Goal: Transaction & Acquisition: Book appointment/travel/reservation

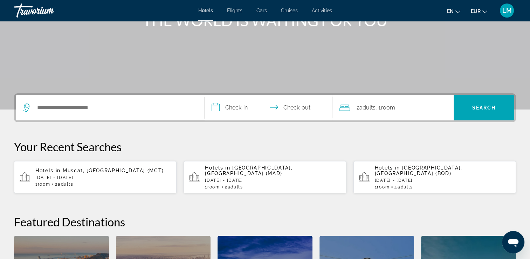
scroll to position [105, 0]
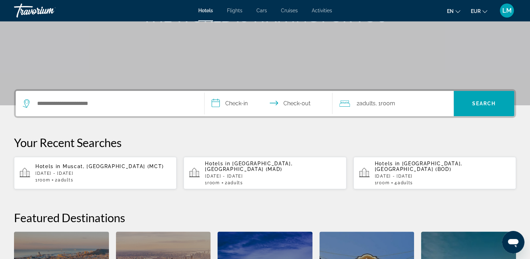
click at [234, 173] on p "[DATE] - [DATE]" at bounding box center [273, 175] width 136 height 5
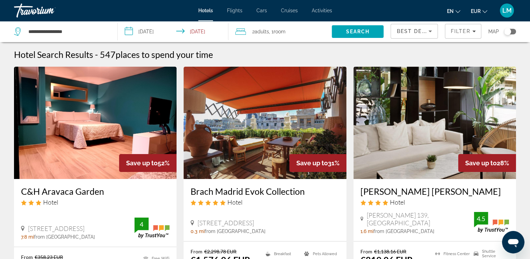
click at [431, 30] on icon "Sort by" at bounding box center [430, 31] width 8 height 8
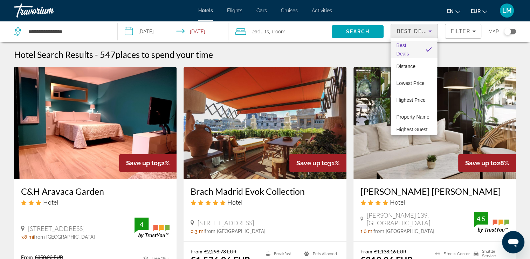
click at [464, 32] on div at bounding box center [265, 129] width 530 height 259
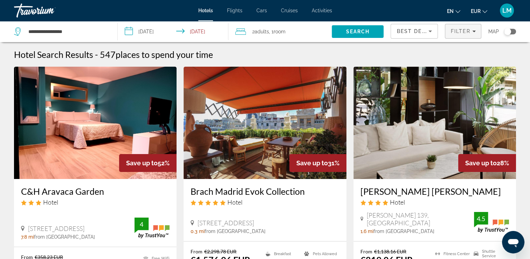
click at [463, 32] on span "Filter" at bounding box center [460, 31] width 20 height 6
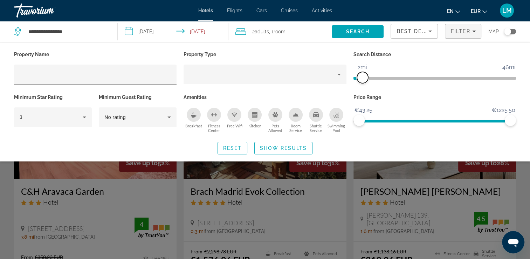
drag, startPoint x: 454, startPoint y: 77, endPoint x: 363, endPoint y: 81, distance: 91.5
click at [363, 81] on span "ngx-slider" at bounding box center [362, 77] width 11 height 11
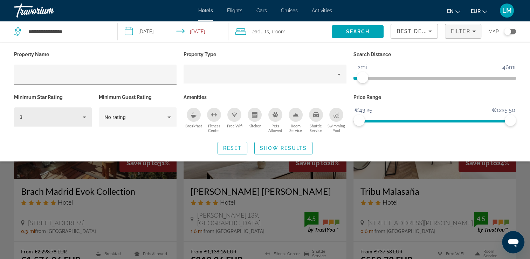
click at [64, 120] on div "3" at bounding box center [51, 117] width 63 height 8
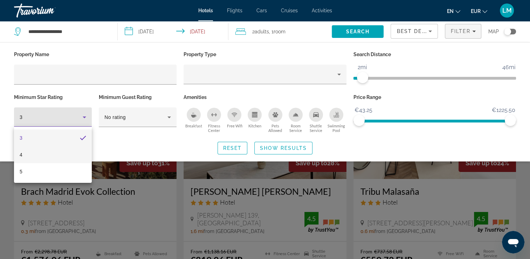
click at [68, 153] on mat-option "4" at bounding box center [53, 154] width 78 height 17
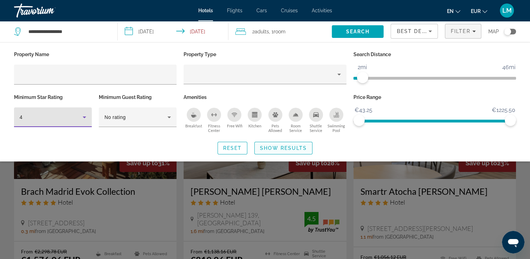
click at [291, 147] on span "Show Results" at bounding box center [283, 148] width 47 height 6
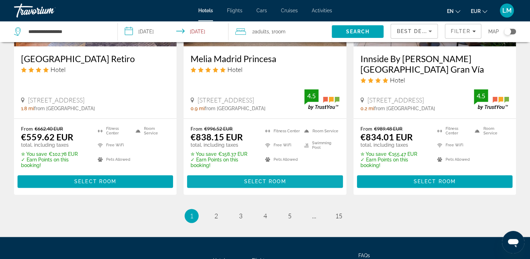
scroll to position [981, 0]
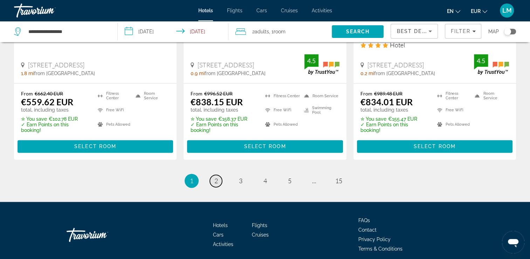
click at [214, 177] on span "2" at bounding box center [216, 181] width 4 height 8
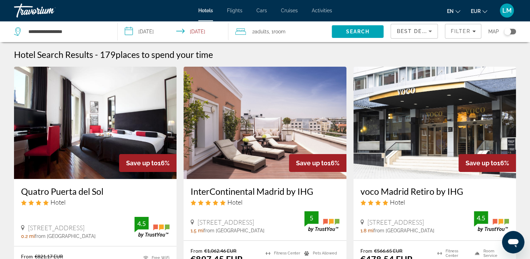
click at [421, 32] on span "Best Deals" at bounding box center [415, 31] width 36 height 6
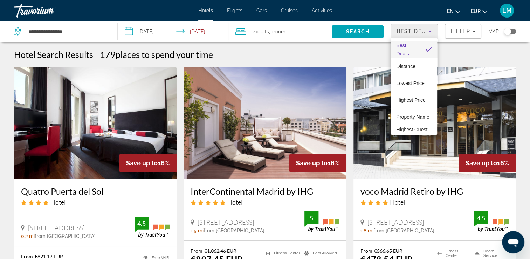
click at [471, 55] on div at bounding box center [265, 129] width 530 height 259
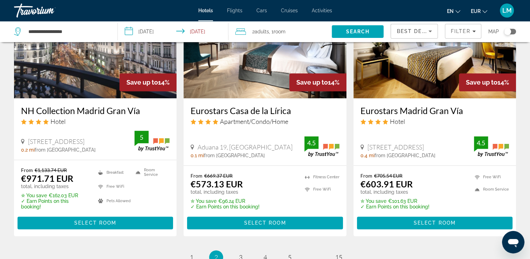
scroll to position [972, 0]
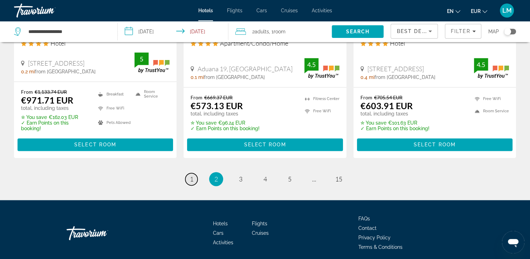
click at [193, 175] on span "1" at bounding box center [192, 179] width 4 height 8
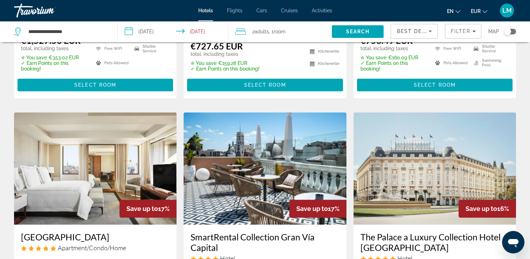
scroll to position [560, 0]
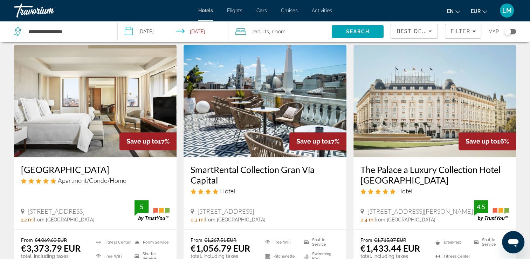
click at [404, 33] on span "Best Deals" at bounding box center [415, 31] width 36 height 6
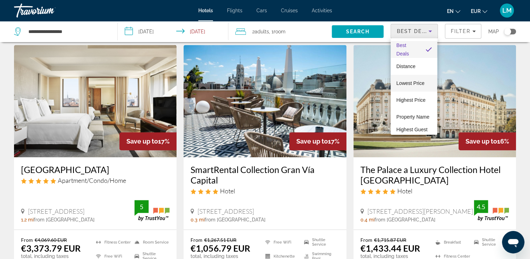
click at [411, 80] on span "Lowest Price" at bounding box center [410, 83] width 28 height 6
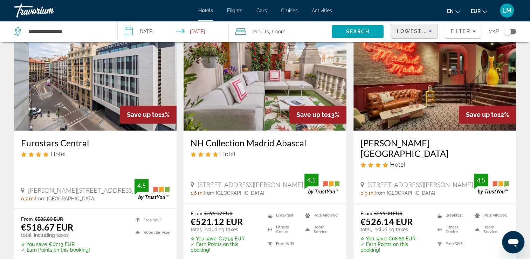
scroll to position [946, 0]
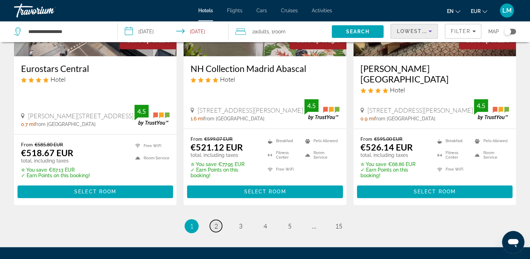
click at [213, 219] on link "page 2" at bounding box center [216, 225] width 12 height 12
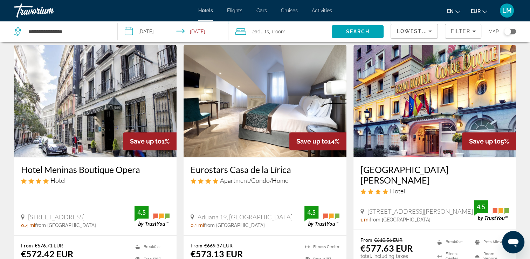
scroll to position [841, 0]
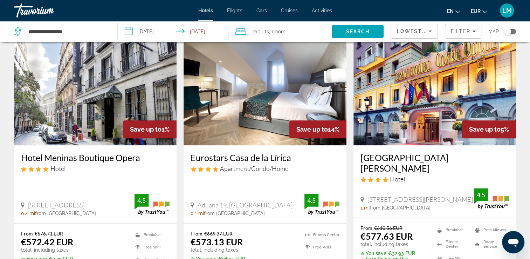
click at [379, 106] on img "Main content" at bounding box center [434, 89] width 163 height 112
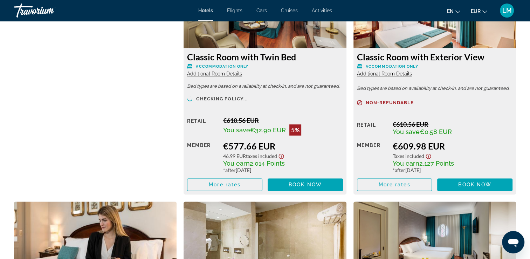
scroll to position [981, 0]
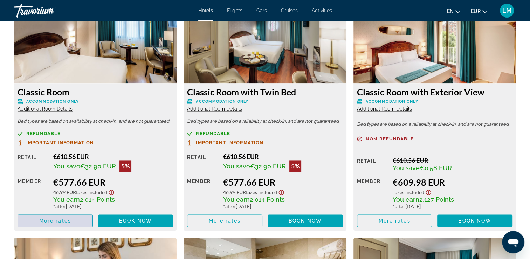
click at [63, 218] on span "More rates" at bounding box center [55, 221] width 32 height 6
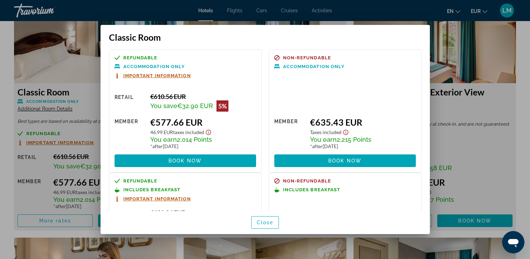
scroll to position [81, 0]
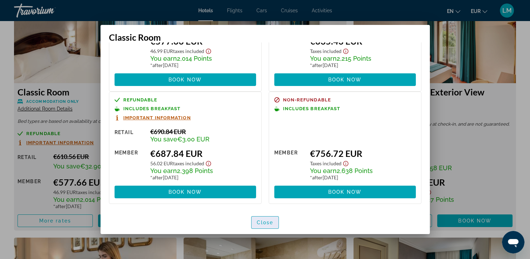
click at [269, 222] on span "Close" at bounding box center [265, 222] width 17 height 6
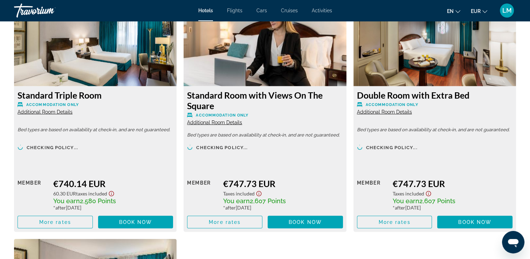
scroll to position [1787, 0]
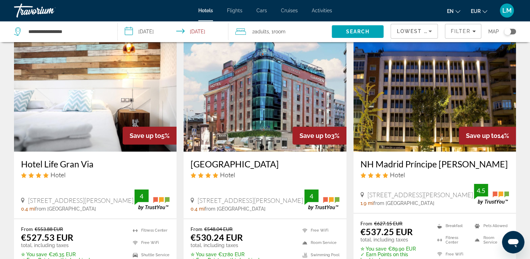
scroll to position [35, 0]
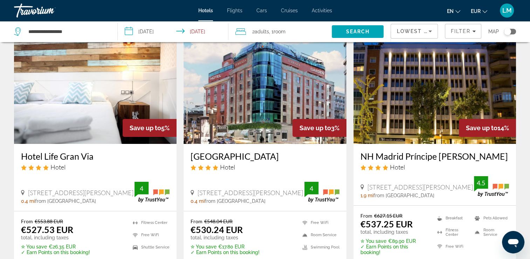
click at [58, 126] on img "Main content" at bounding box center [95, 88] width 163 height 112
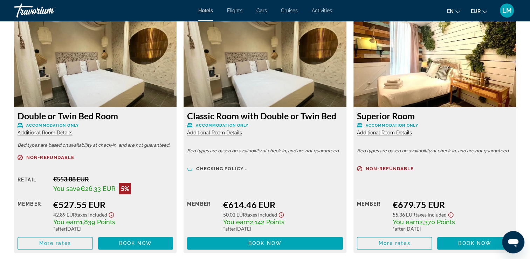
scroll to position [981, 0]
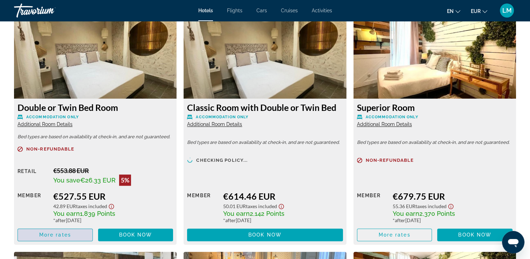
click at [74, 231] on span "Main content" at bounding box center [55, 234] width 75 height 17
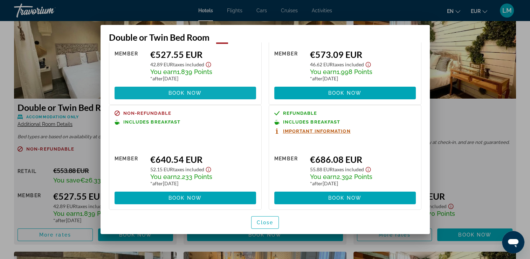
scroll to position [72, 0]
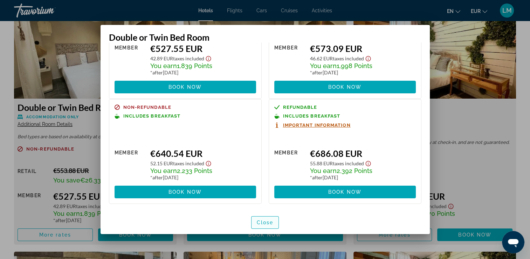
click at [267, 223] on span "Close" at bounding box center [265, 222] width 17 height 6
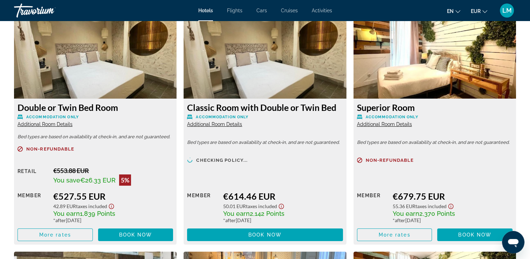
scroll to position [981, 0]
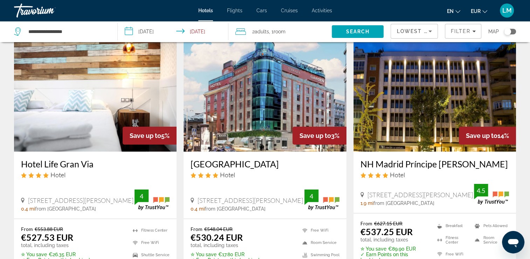
scroll to position [35, 0]
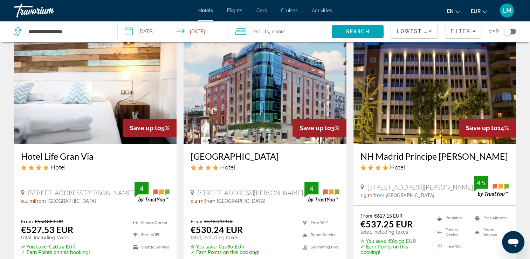
click at [226, 82] on img "Main content" at bounding box center [265, 88] width 163 height 112
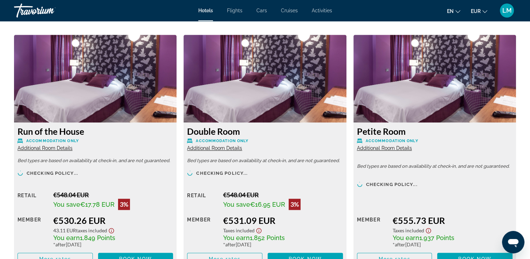
scroll to position [981, 0]
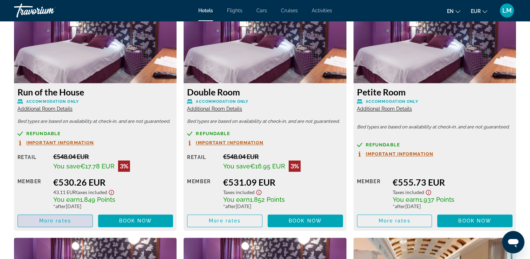
click at [78, 217] on span "Main content" at bounding box center [55, 220] width 75 height 17
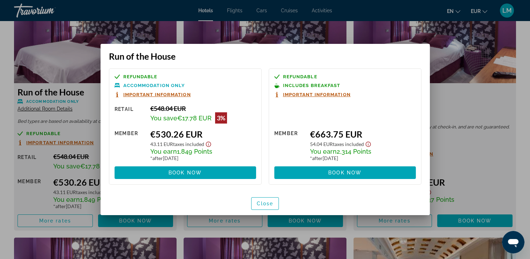
drag, startPoint x: 262, startPoint y: 201, endPoint x: 174, endPoint y: 188, distance: 89.5
click at [263, 201] on span "Close" at bounding box center [265, 203] width 17 height 6
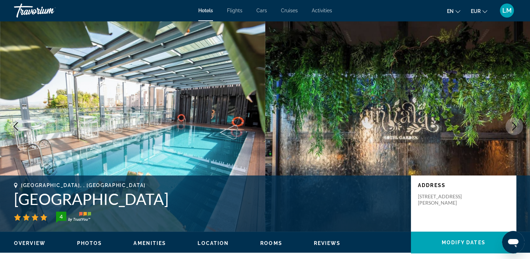
scroll to position [981, 0]
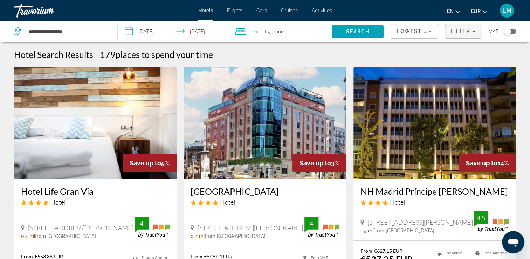
click at [470, 35] on span "Filters" at bounding box center [463, 31] width 36 height 17
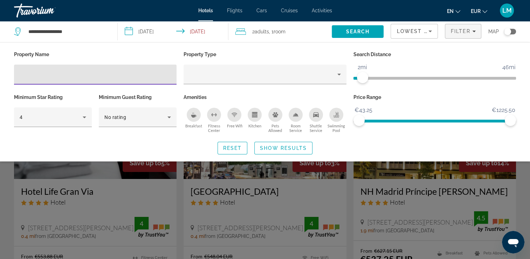
click at [194, 116] on icon "Breakfast" at bounding box center [193, 116] width 5 height 3
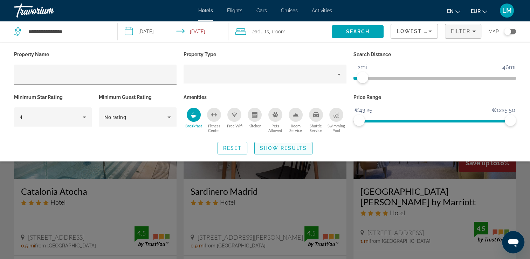
click at [279, 147] on span "Show Results" at bounding box center [283, 148] width 47 height 6
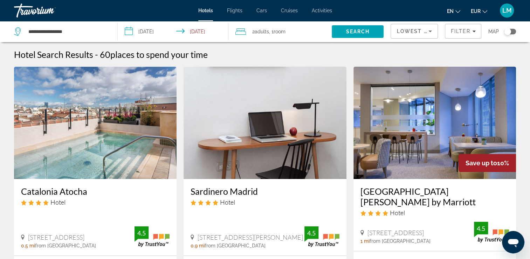
click at [150, 104] on img "Main content" at bounding box center [95, 123] width 163 height 112
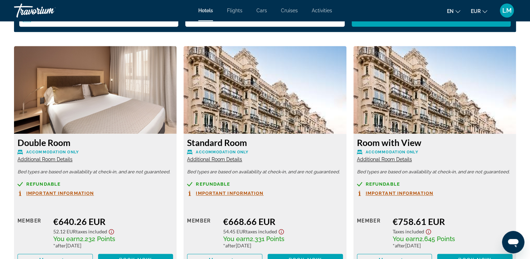
scroll to position [981, 0]
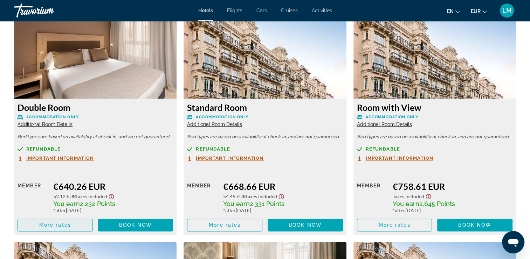
click at [76, 225] on span "Main content" at bounding box center [55, 224] width 75 height 17
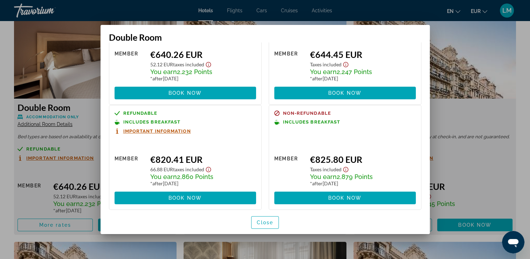
scroll to position [62, 0]
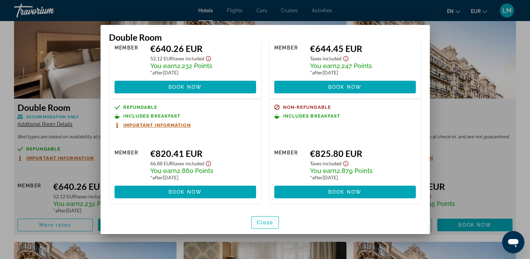
click at [266, 224] on span "Close" at bounding box center [265, 222] width 17 height 6
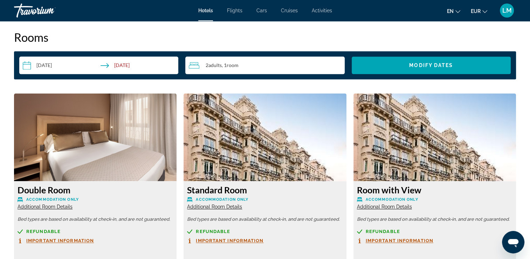
scroll to position [911, 0]
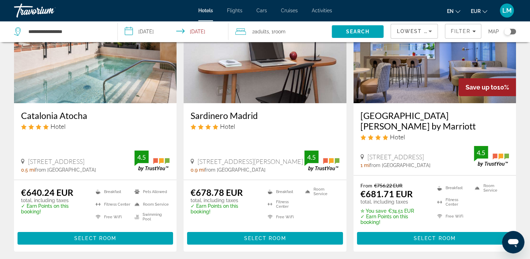
scroll to position [35, 0]
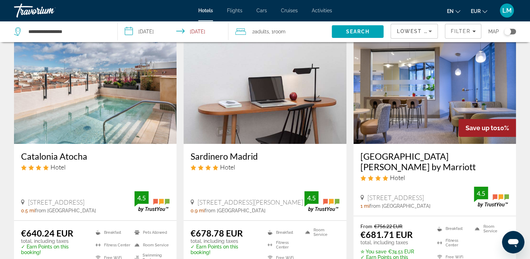
click at [408, 128] on img "Main content" at bounding box center [434, 88] width 163 height 112
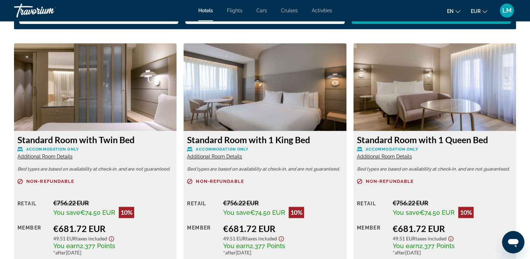
scroll to position [1051, 0]
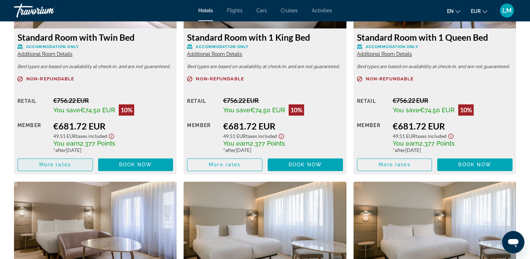
click at [71, 164] on span "More rates" at bounding box center [55, 164] width 32 height 6
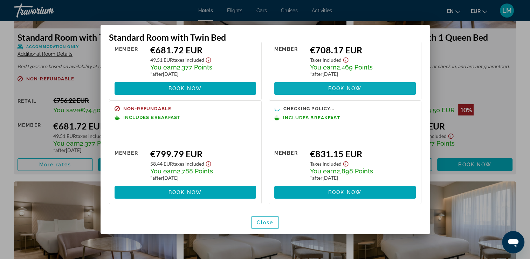
scroll to position [71, 0]
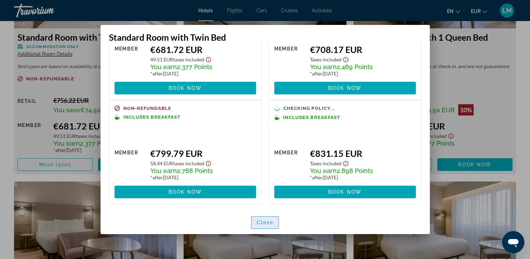
click at [263, 221] on span "Close" at bounding box center [265, 222] width 17 height 6
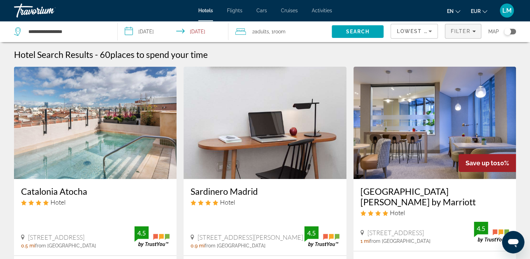
click at [462, 33] on span "Filter" at bounding box center [460, 31] width 20 height 6
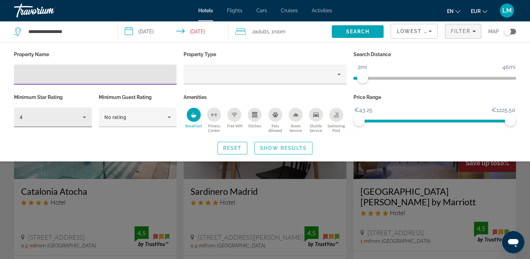
click at [73, 117] on div "4" at bounding box center [51, 117] width 63 height 8
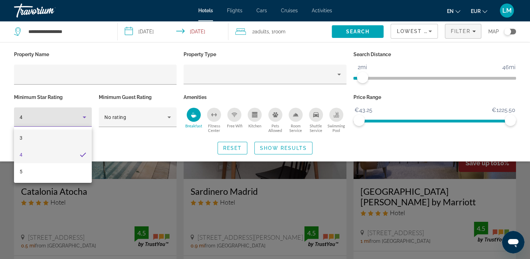
click at [63, 138] on mat-option "3" at bounding box center [53, 137] width 78 height 17
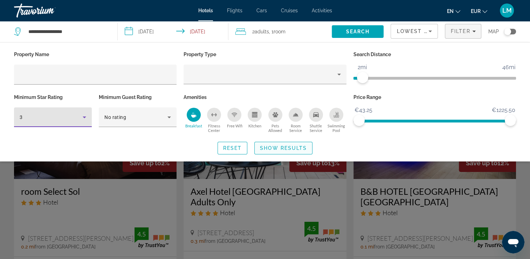
click at [292, 146] on span "Show Results" at bounding box center [283, 148] width 47 height 6
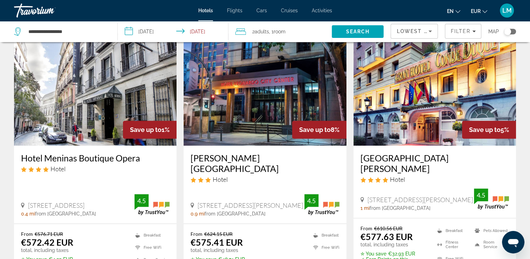
scroll to position [315, 0]
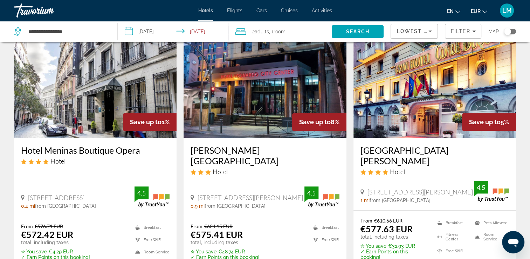
click at [89, 105] on img "Main content" at bounding box center [95, 82] width 163 height 112
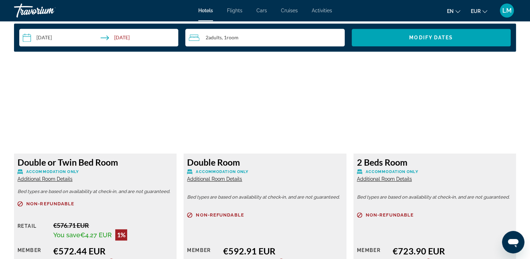
scroll to position [981, 0]
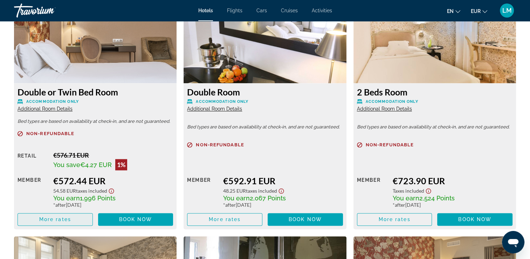
click at [59, 216] on span "More rates" at bounding box center [55, 219] width 32 height 6
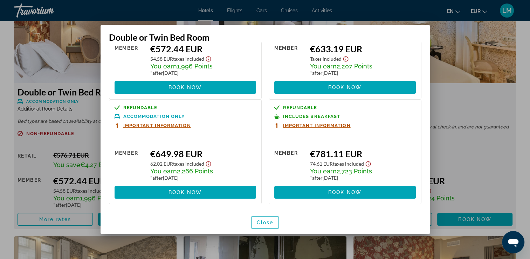
scroll to position [72, 0]
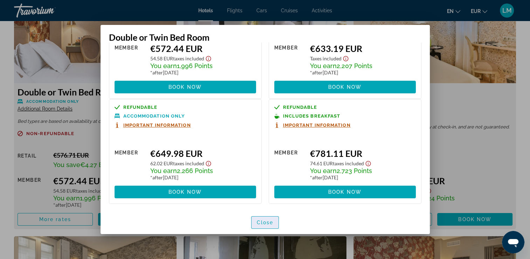
click at [270, 223] on span "Close" at bounding box center [265, 222] width 17 height 6
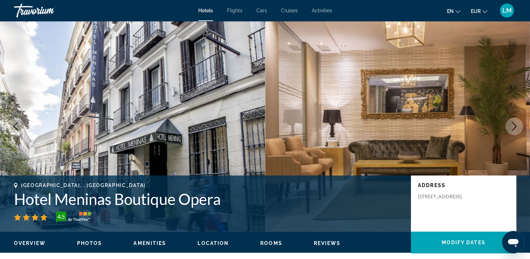
scroll to position [981, 0]
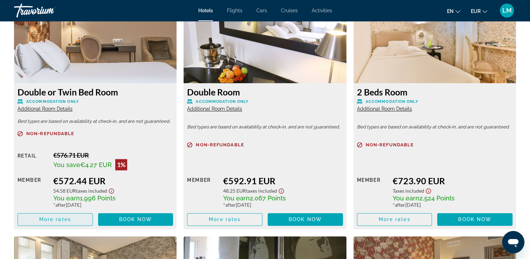
click at [61, 211] on span "Main content" at bounding box center [55, 219] width 75 height 17
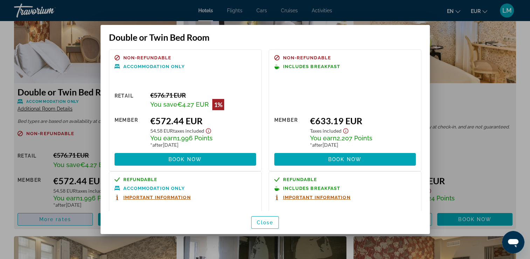
scroll to position [0, 0]
click at [262, 221] on span "Close" at bounding box center [265, 222] width 17 height 6
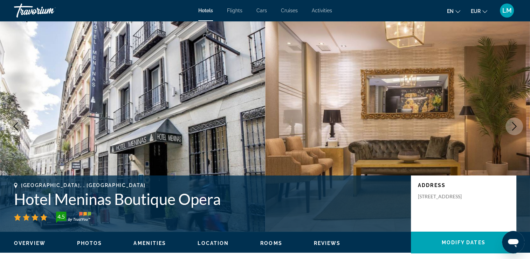
scroll to position [981, 0]
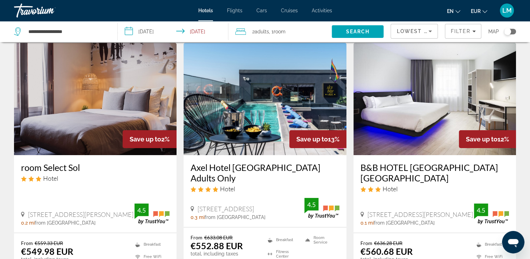
scroll to position [35, 0]
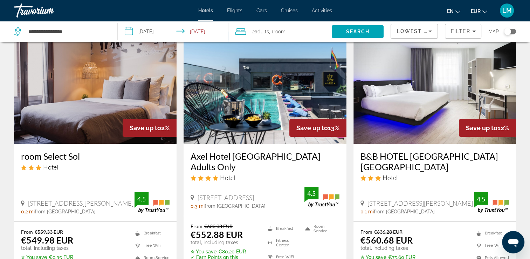
click at [227, 103] on img "Main content" at bounding box center [265, 88] width 163 height 112
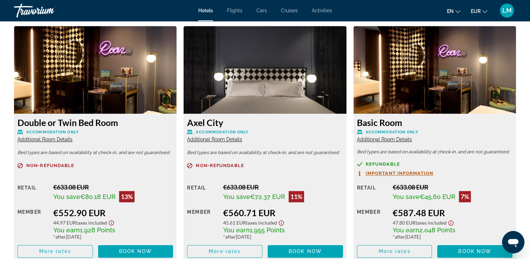
scroll to position [981, 0]
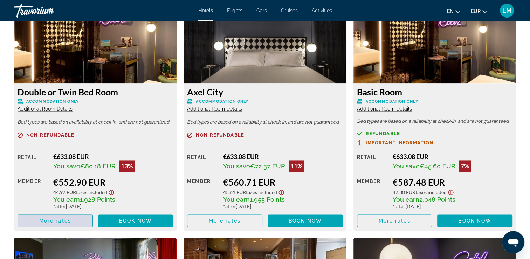
click at [58, 218] on span "More rates" at bounding box center [55, 221] width 32 height 6
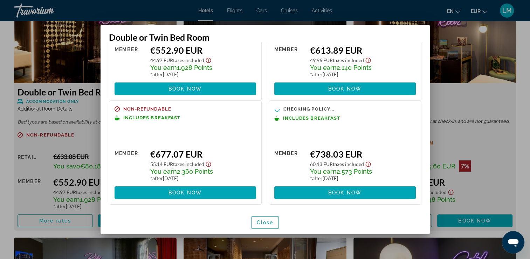
scroll to position [71, 0]
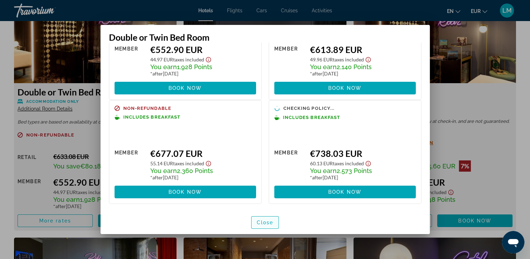
drag, startPoint x: 265, startPoint y: 223, endPoint x: 259, endPoint y: 220, distance: 6.4
click at [265, 223] on span "Close" at bounding box center [265, 222] width 17 height 6
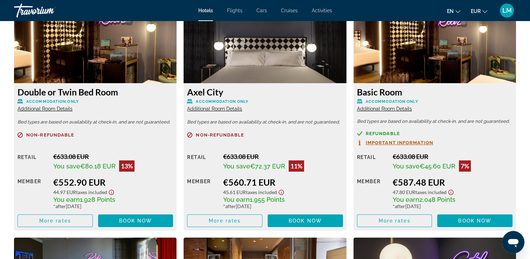
scroll to position [981, 0]
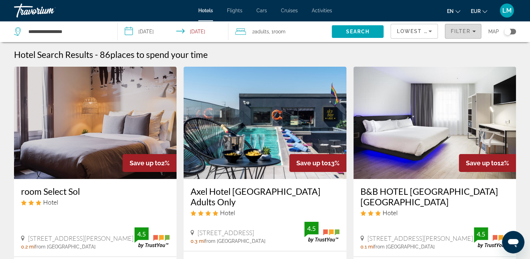
click at [458, 29] on span "Filter" at bounding box center [460, 31] width 20 height 6
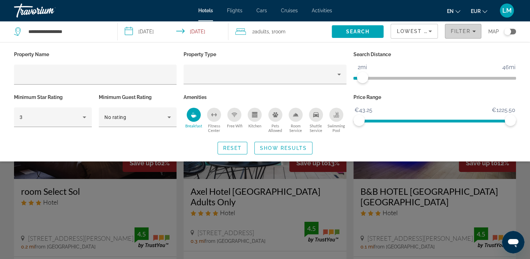
click at [458, 29] on span "Filter" at bounding box center [460, 31] width 20 height 6
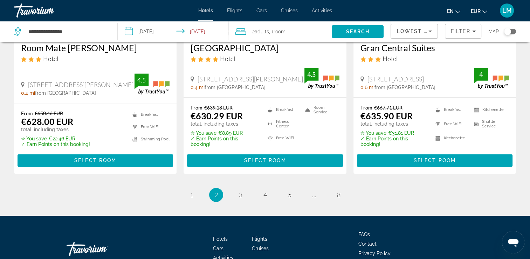
scroll to position [983, 0]
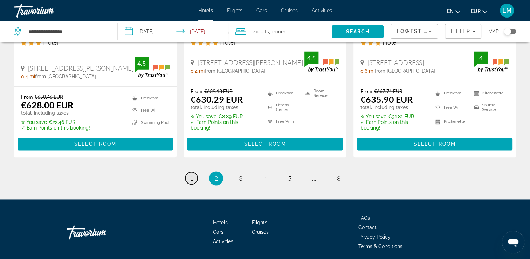
click at [194, 172] on link "page 1" at bounding box center [191, 178] width 12 height 12
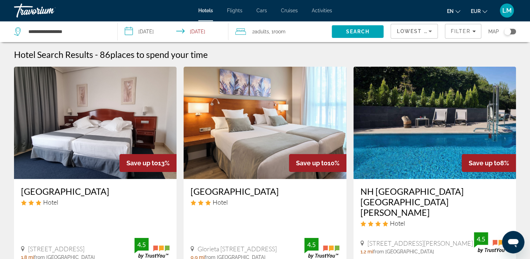
click at [392, 113] on img "Main content" at bounding box center [434, 123] width 163 height 112
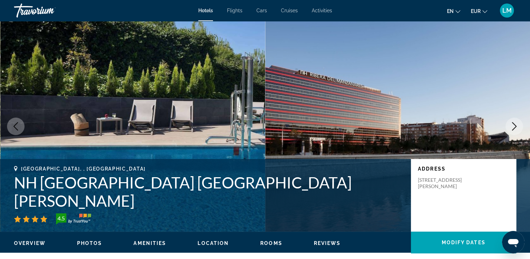
click at [515, 127] on icon "Next image" at bounding box center [514, 126] width 5 height 8
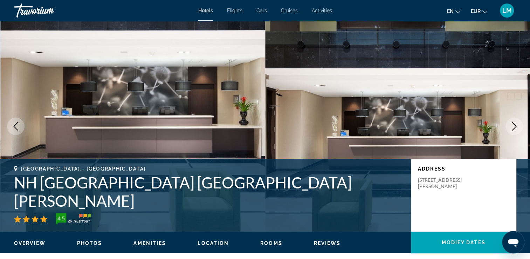
click at [14, 129] on icon "Previous image" at bounding box center [16, 126] width 8 height 8
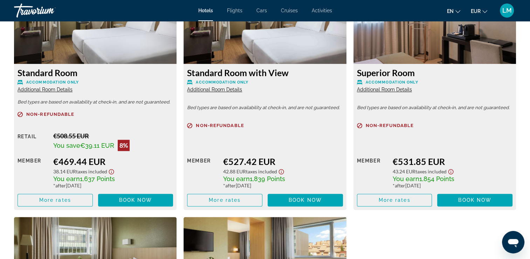
scroll to position [1016, 0]
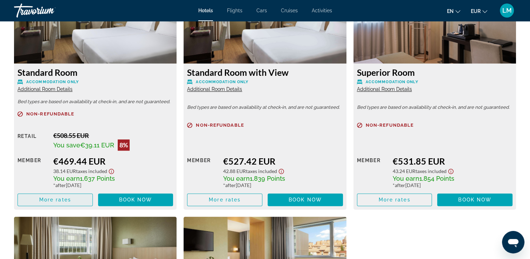
click at [71, 200] on span "More rates" at bounding box center [55, 200] width 32 height 6
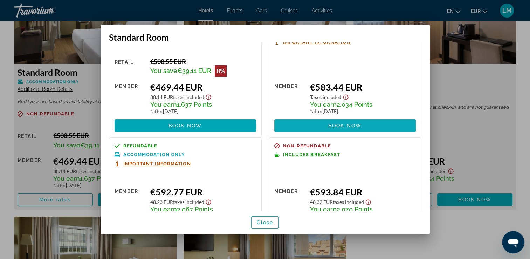
scroll to position [0, 0]
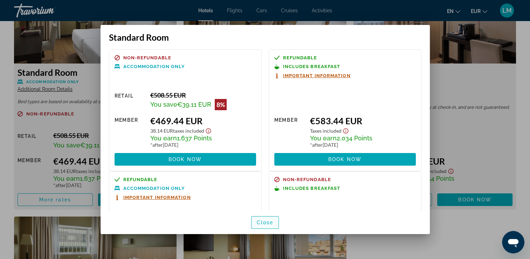
click at [270, 222] on span "Close" at bounding box center [265, 222] width 17 height 6
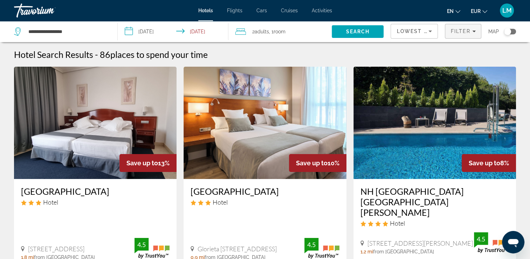
click at [469, 31] on span "Filter" at bounding box center [460, 31] width 20 height 6
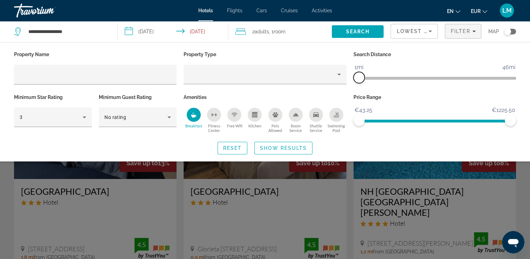
drag, startPoint x: 363, startPoint y: 78, endPoint x: 358, endPoint y: 78, distance: 4.6
click at [358, 78] on span "ngx-slider" at bounding box center [358, 77] width 11 height 11
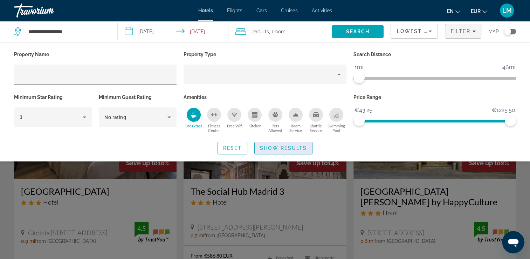
click at [299, 151] on span "Search widget" at bounding box center [283, 147] width 57 height 17
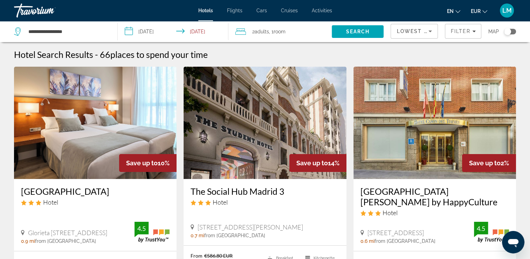
scroll to position [35, 0]
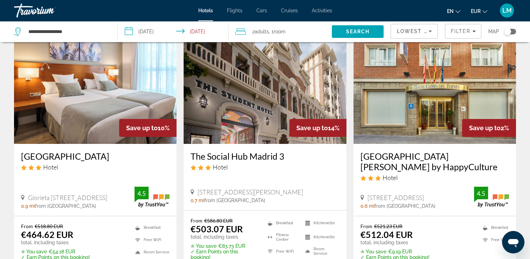
click at [145, 108] on img "Main content" at bounding box center [95, 88] width 163 height 112
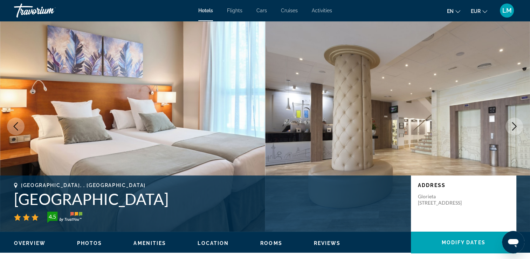
click at [514, 130] on button "Next image" at bounding box center [514, 126] width 18 height 18
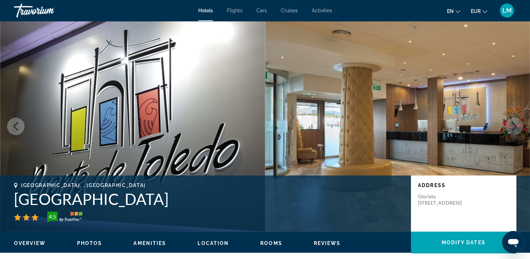
click at [514, 130] on button "Next image" at bounding box center [514, 126] width 18 height 18
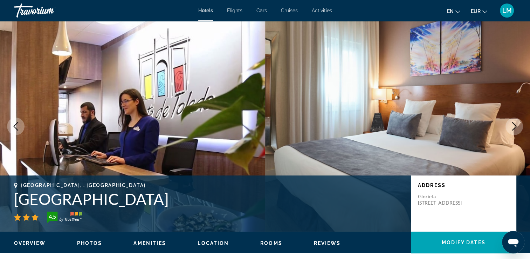
click at [514, 130] on button "Next image" at bounding box center [514, 126] width 18 height 18
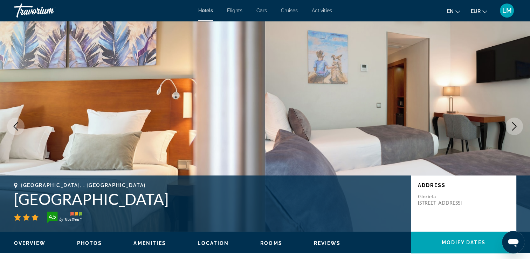
click at [514, 130] on button "Next image" at bounding box center [514, 126] width 18 height 18
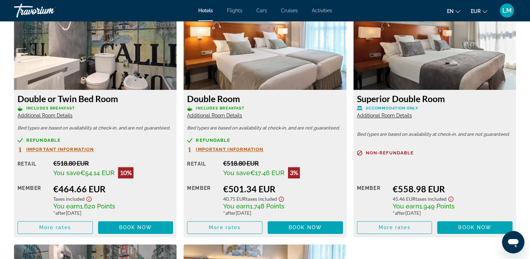
scroll to position [981, 0]
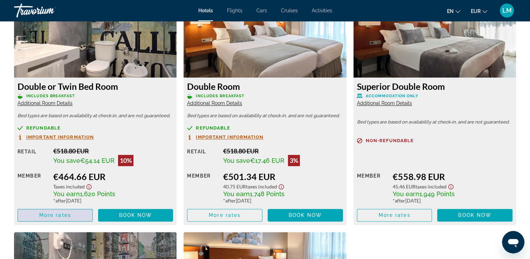
click at [56, 213] on span "More rates" at bounding box center [55, 215] width 32 height 6
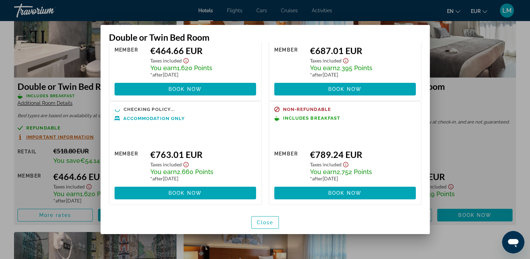
scroll to position [73, 0]
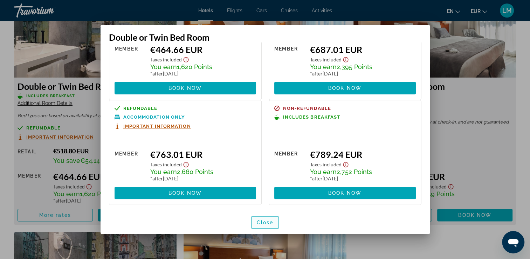
click at [259, 221] on span "Close" at bounding box center [265, 222] width 17 height 6
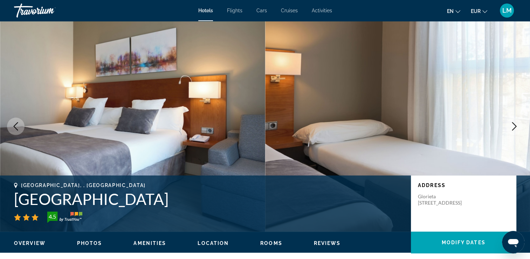
scroll to position [981, 0]
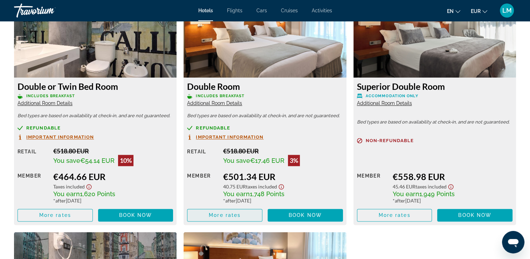
click at [234, 212] on span "Main content" at bounding box center [224, 214] width 75 height 17
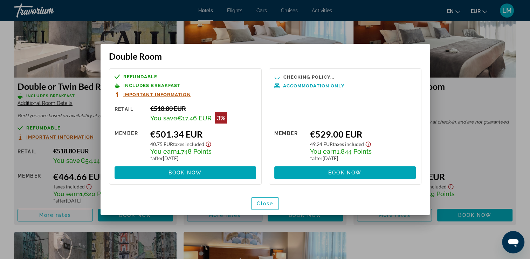
scroll to position [0, 0]
click at [265, 202] on span "Close" at bounding box center [265, 203] width 17 height 6
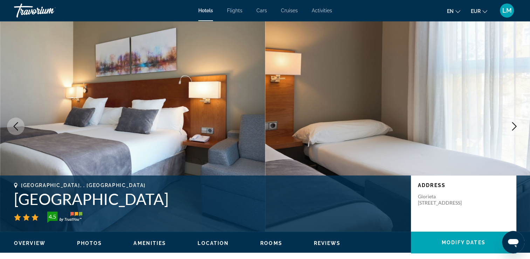
click at [12, 129] on icon "Previous image" at bounding box center [16, 126] width 8 height 8
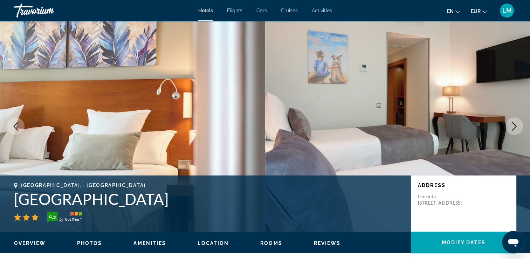
click at [12, 129] on icon "Previous image" at bounding box center [16, 126] width 8 height 8
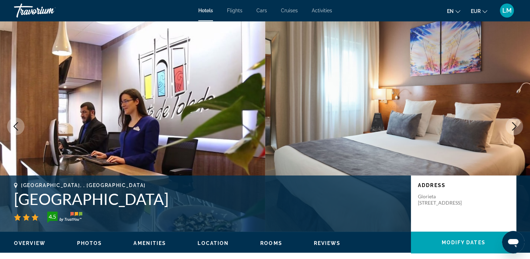
click at [12, 129] on icon "Previous image" at bounding box center [16, 126] width 8 height 8
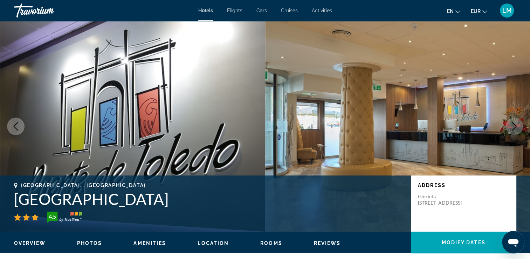
click at [12, 129] on icon "Previous image" at bounding box center [16, 126] width 8 height 8
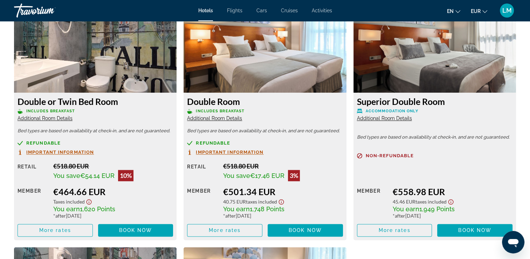
scroll to position [981, 0]
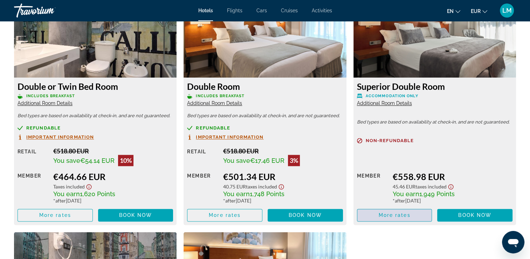
click at [385, 215] on span "More rates" at bounding box center [394, 215] width 32 height 6
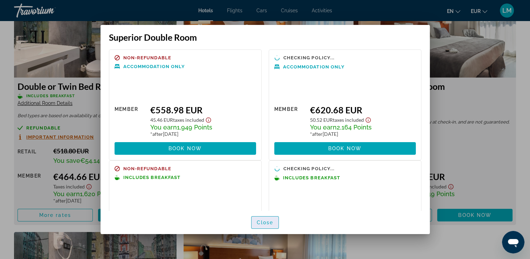
click at [262, 221] on span "Close" at bounding box center [265, 222] width 17 height 6
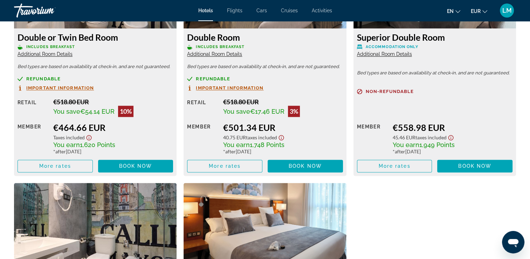
scroll to position [981, 0]
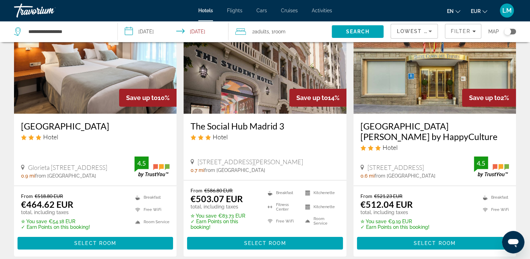
scroll to position [35, 0]
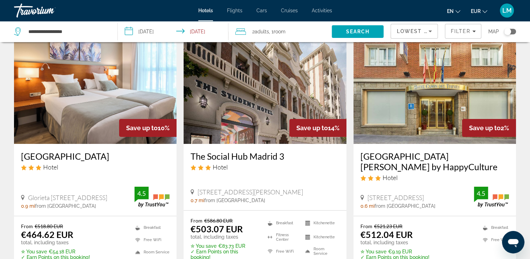
click at [92, 116] on img "Main content" at bounding box center [95, 88] width 163 height 112
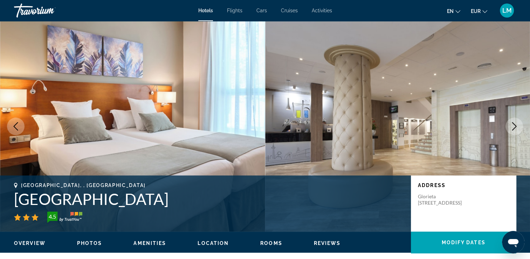
click at [515, 127] on icon "Next image" at bounding box center [514, 126] width 8 height 8
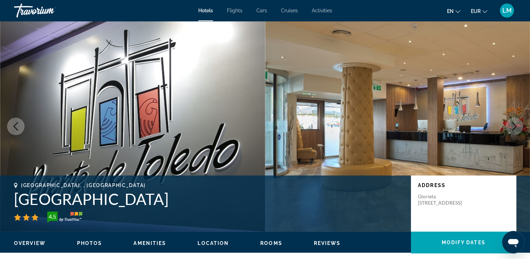
click at [515, 127] on icon "Next image" at bounding box center [514, 126] width 8 height 8
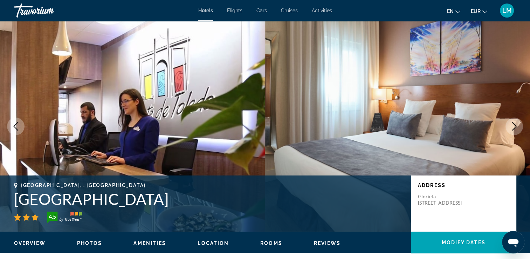
click at [515, 127] on icon "Next image" at bounding box center [514, 126] width 8 height 8
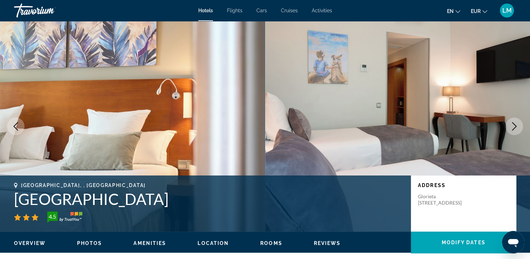
click at [515, 127] on icon "Next image" at bounding box center [514, 126] width 8 height 8
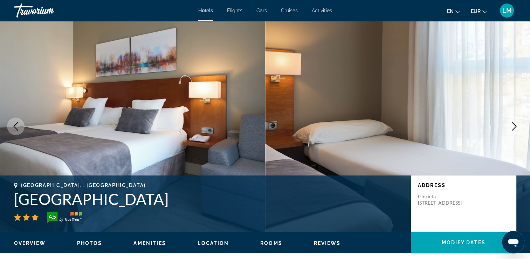
click at [515, 127] on icon "Next image" at bounding box center [514, 126] width 5 height 8
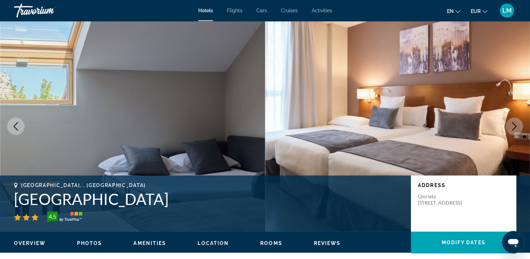
click at [515, 127] on icon "Next image" at bounding box center [514, 126] width 5 height 8
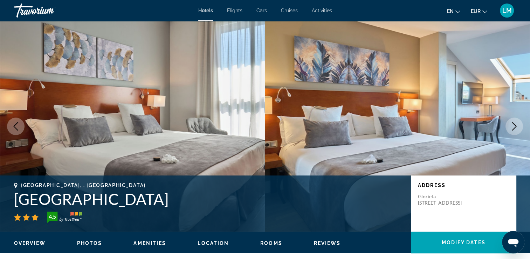
click at [515, 128] on icon "Next image" at bounding box center [514, 126] width 8 height 8
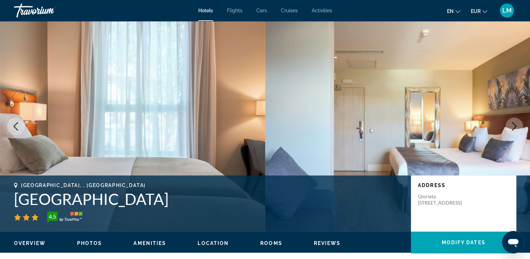
click at [515, 128] on icon "Next image" at bounding box center [514, 126] width 8 height 8
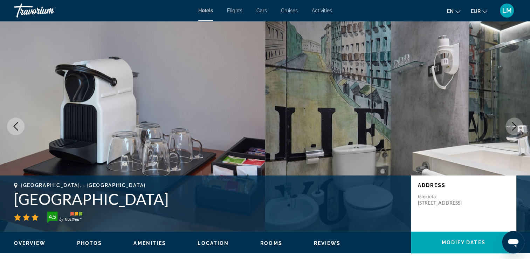
click at [515, 128] on icon "Next image" at bounding box center [514, 126] width 8 height 8
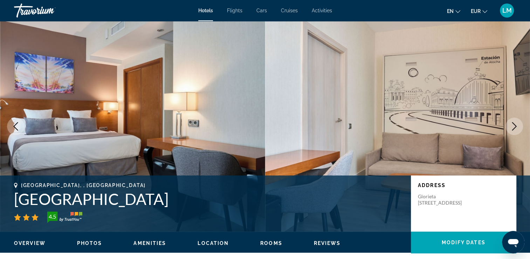
click at [515, 128] on icon "Next image" at bounding box center [514, 126] width 8 height 8
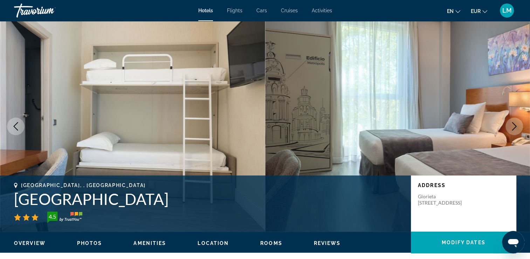
click at [516, 129] on icon "Next image" at bounding box center [514, 126] width 8 height 8
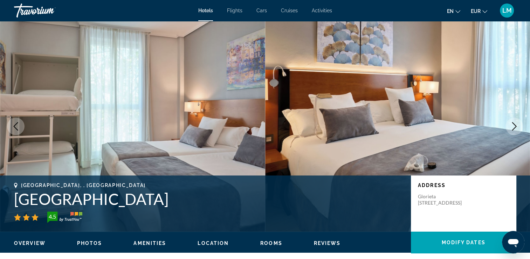
click at [516, 129] on icon "Next image" at bounding box center [514, 126] width 8 height 8
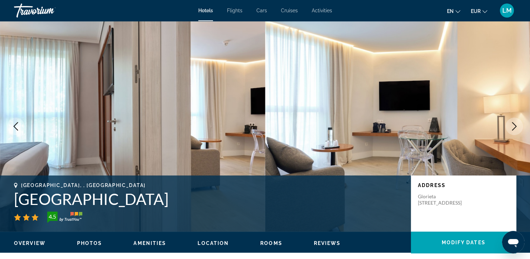
click at [516, 129] on icon "Next image" at bounding box center [514, 126] width 8 height 8
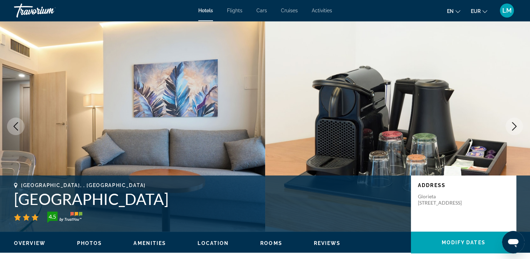
click at [516, 129] on icon "Next image" at bounding box center [514, 126] width 8 height 8
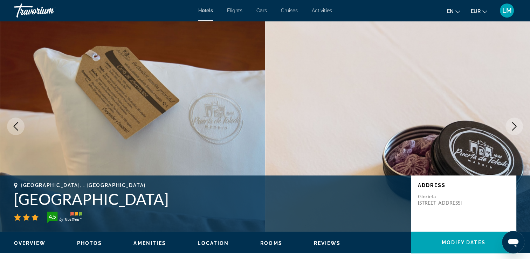
click at [516, 129] on icon "Next image" at bounding box center [514, 126] width 8 height 8
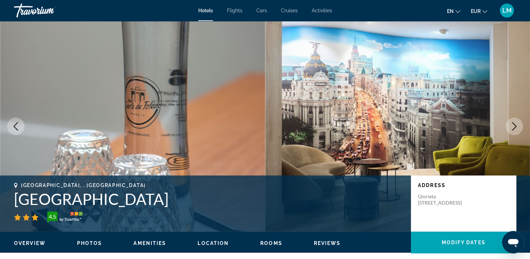
click at [516, 129] on icon "Next image" at bounding box center [514, 126] width 8 height 8
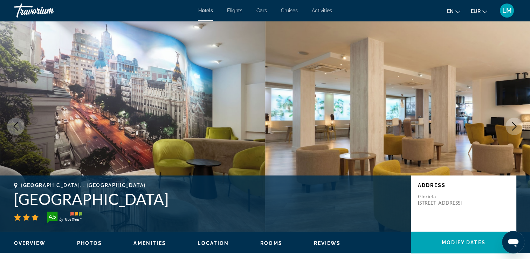
click at [516, 129] on icon "Next image" at bounding box center [514, 126] width 8 height 8
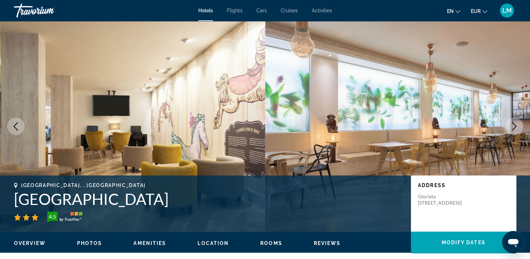
click at [516, 129] on icon "Next image" at bounding box center [514, 126] width 8 height 8
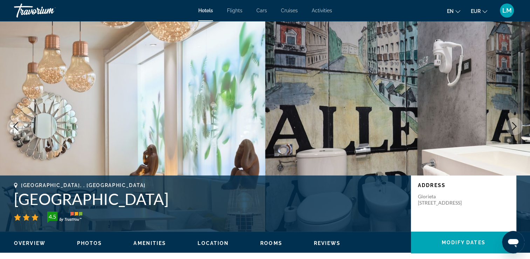
click at [516, 129] on icon "Next image" at bounding box center [514, 126] width 8 height 8
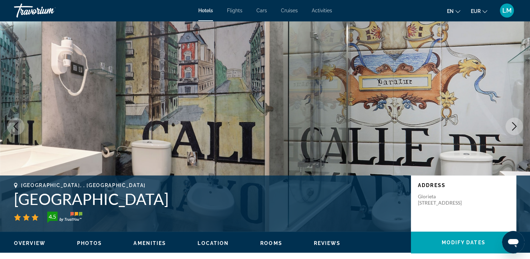
click at [516, 129] on icon "Next image" at bounding box center [514, 126] width 8 height 8
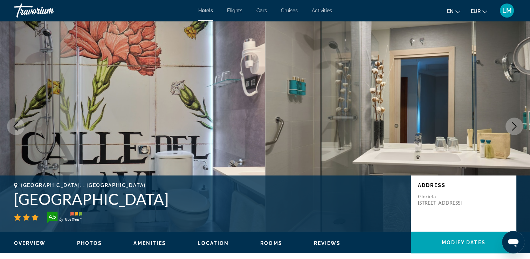
click at [516, 129] on icon "Next image" at bounding box center [514, 126] width 8 height 8
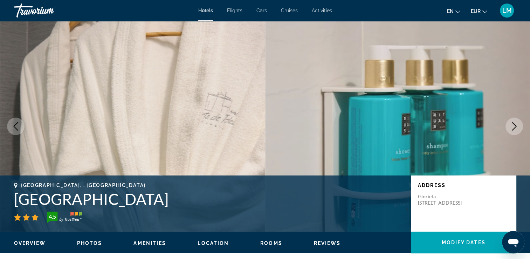
click at [516, 129] on icon "Next image" at bounding box center [514, 126] width 8 height 8
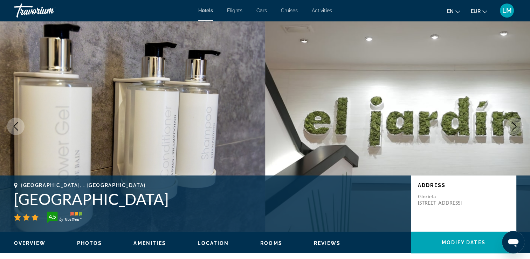
click at [516, 129] on icon "Next image" at bounding box center [514, 126] width 8 height 8
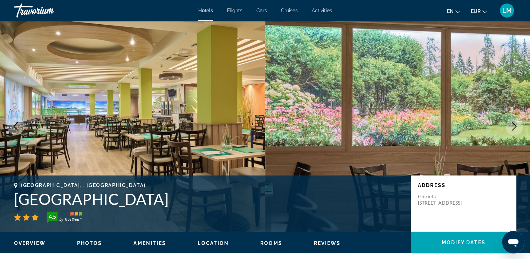
click at [516, 129] on icon "Next image" at bounding box center [514, 126] width 8 height 8
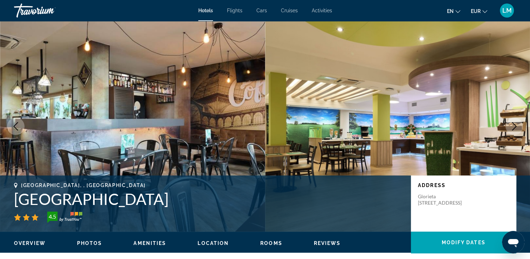
click at [516, 129] on icon "Next image" at bounding box center [514, 126] width 8 height 8
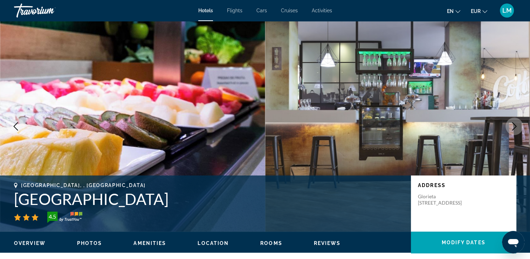
click at [516, 129] on icon "Next image" at bounding box center [514, 126] width 8 height 8
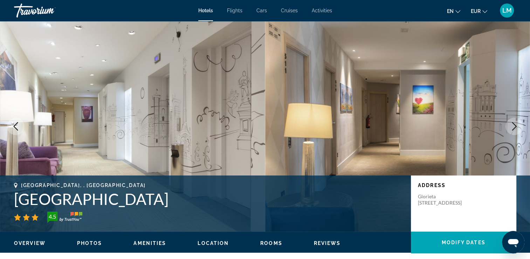
click at [516, 129] on icon "Next image" at bounding box center [514, 126] width 8 height 8
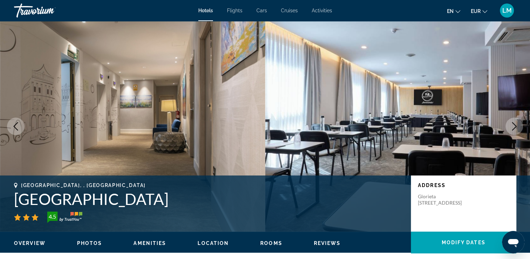
click at [516, 129] on icon "Next image" at bounding box center [514, 126] width 8 height 8
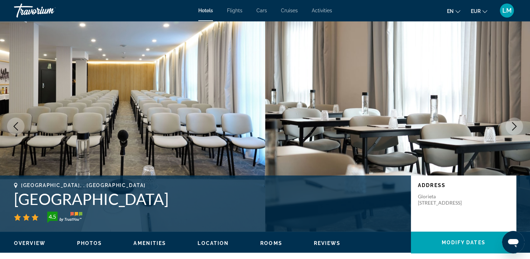
click at [516, 129] on icon "Next image" at bounding box center [514, 126] width 8 height 8
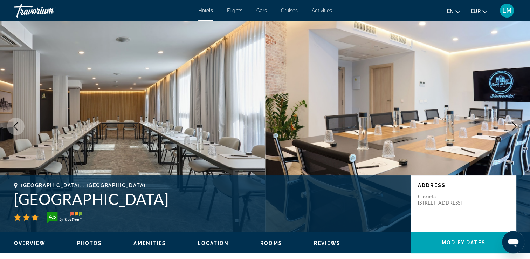
click at [516, 129] on icon "Next image" at bounding box center [514, 126] width 8 height 8
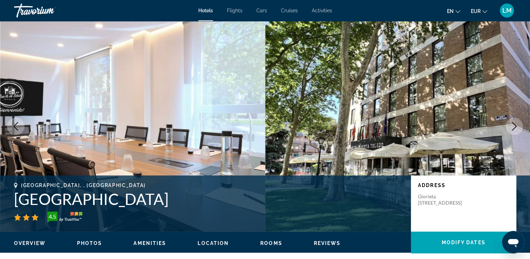
click at [516, 129] on icon "Next image" at bounding box center [514, 126] width 8 height 8
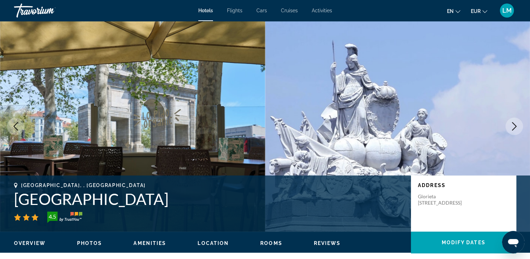
click at [13, 127] on icon "Previous image" at bounding box center [16, 126] width 8 height 8
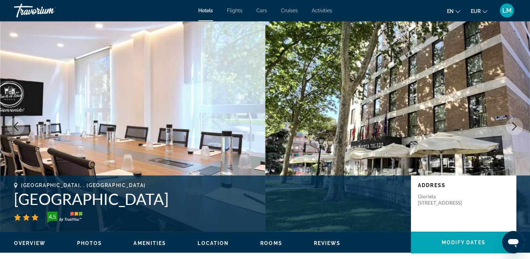
click at [515, 128] on icon "Next image" at bounding box center [514, 126] width 8 height 8
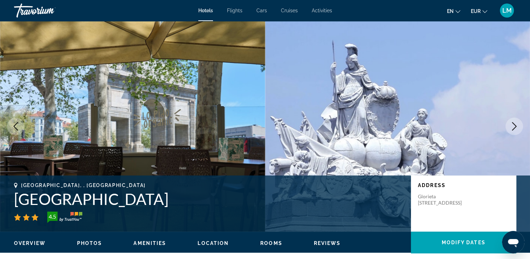
click at [515, 128] on icon "Next image" at bounding box center [514, 126] width 8 height 8
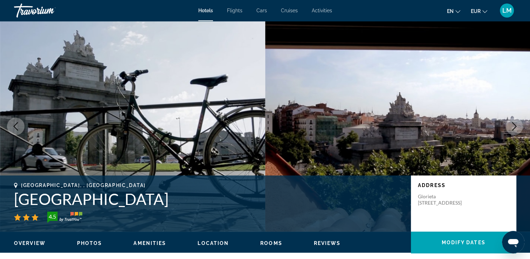
click at [515, 128] on icon "Next image" at bounding box center [514, 126] width 8 height 8
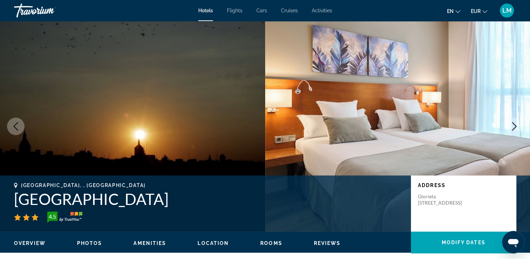
click at [515, 128] on icon "Next image" at bounding box center [514, 126] width 8 height 8
